Goal: Task Accomplishment & Management: Manage account settings

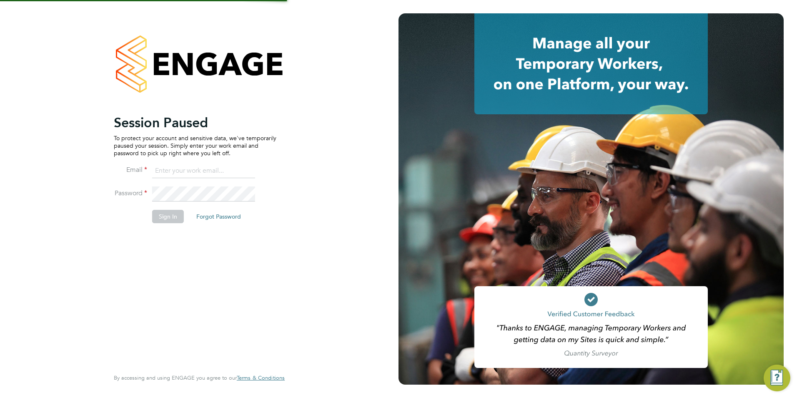
type input "[PERSON_NAME][EMAIL_ADDRESS][DOMAIN_NAME]"
click at [170, 224] on li "Sign In Forgot Password" at bounding box center [195, 221] width 163 height 22
click at [169, 223] on li "Sign In Forgot Password" at bounding box center [195, 221] width 163 height 22
click at [168, 220] on button "Sign In" at bounding box center [168, 216] width 32 height 13
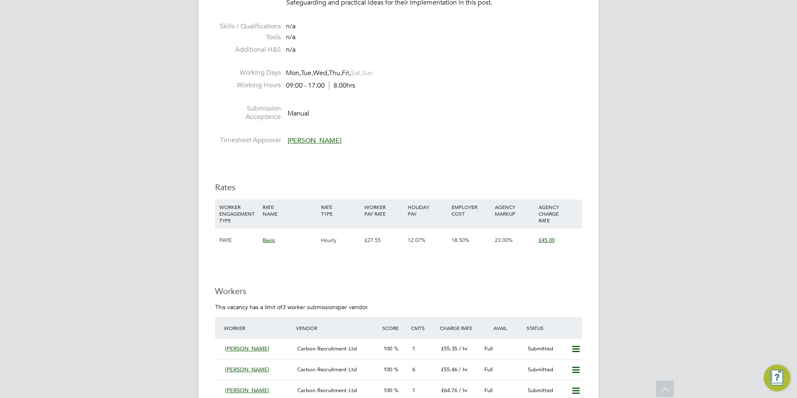
drag, startPoint x: 686, startPoint y: 146, endPoint x: 697, endPoint y: 184, distance: 38.9
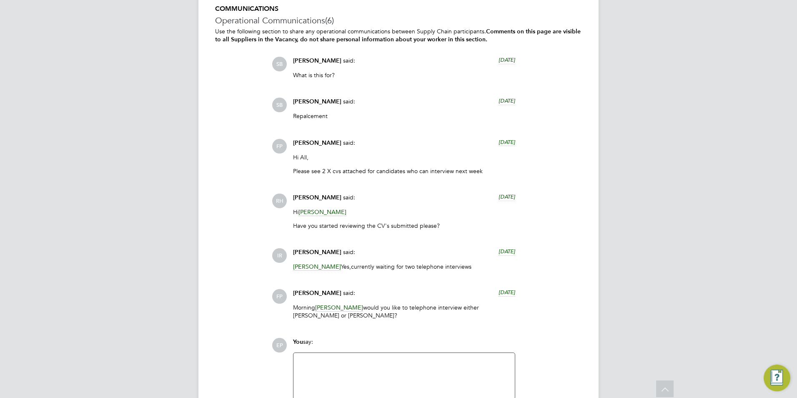
scroll to position [1932, 0]
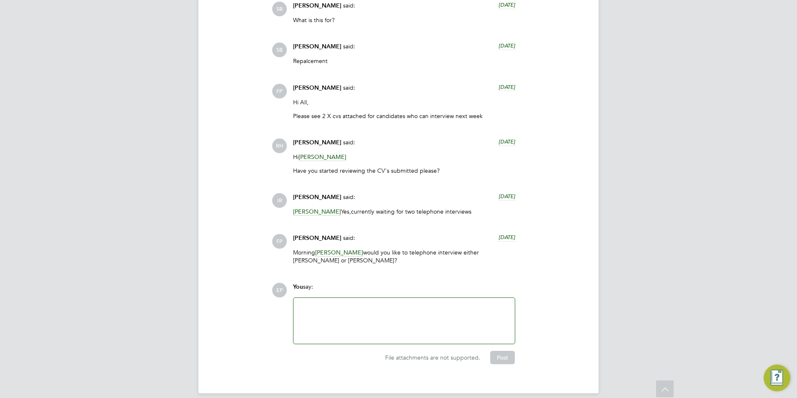
click at [665, 391] on icon at bounding box center [665, 389] width 15 height 19
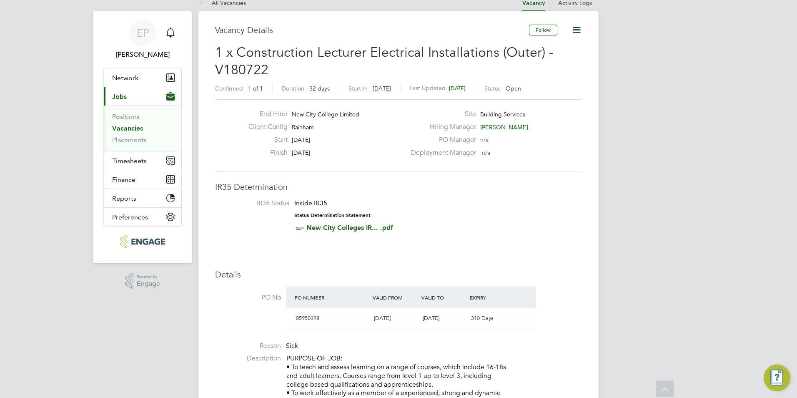
scroll to position [0, 0]
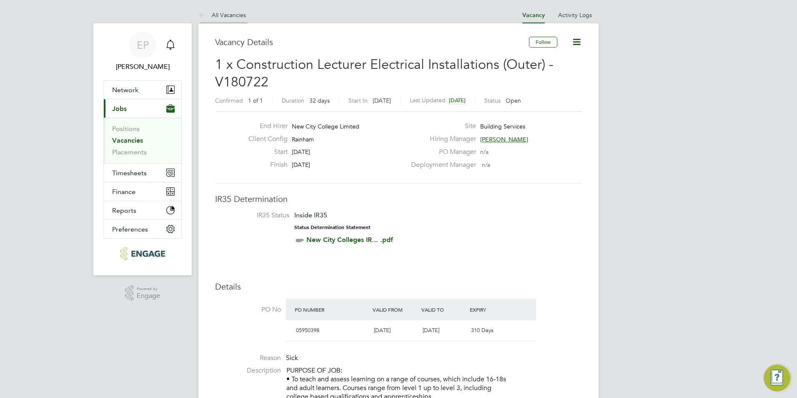
click at [234, 10] on li "All Vacancies" at bounding box center [222, 15] width 48 height 17
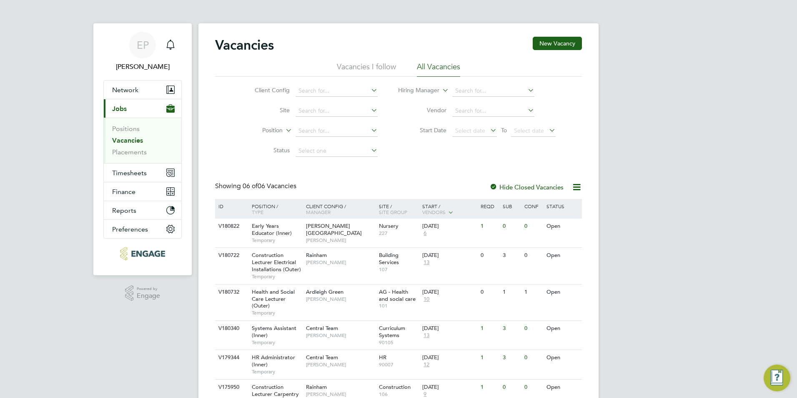
click at [368, 65] on li "Vacancies I follow" at bounding box center [366, 69] width 59 height 15
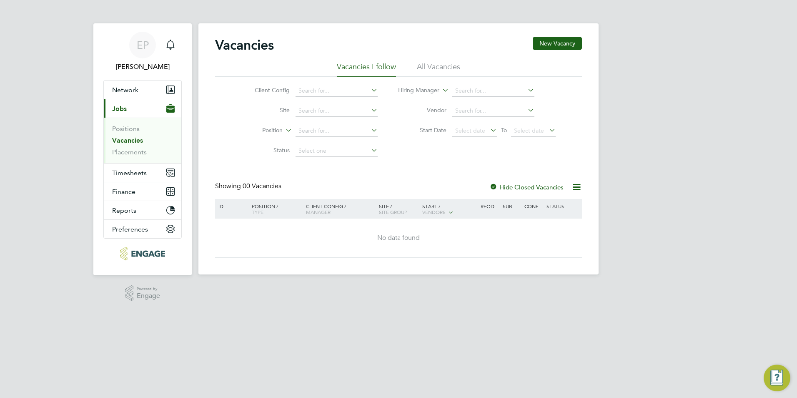
click at [425, 68] on li "All Vacancies" at bounding box center [438, 69] width 43 height 15
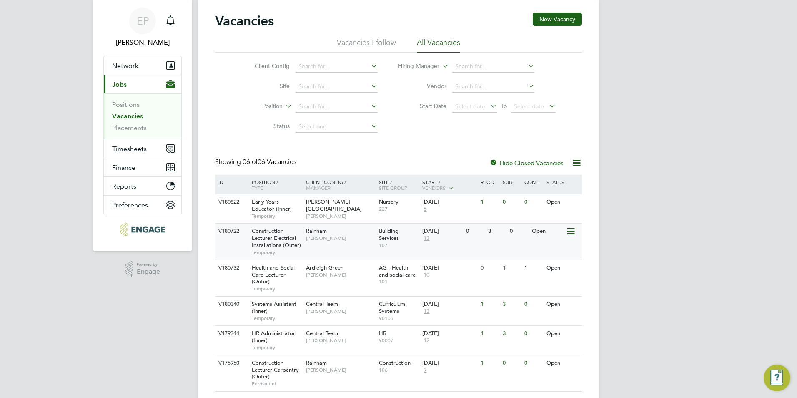
scroll to position [48, 0]
